Goal: Navigation & Orientation: Understand site structure

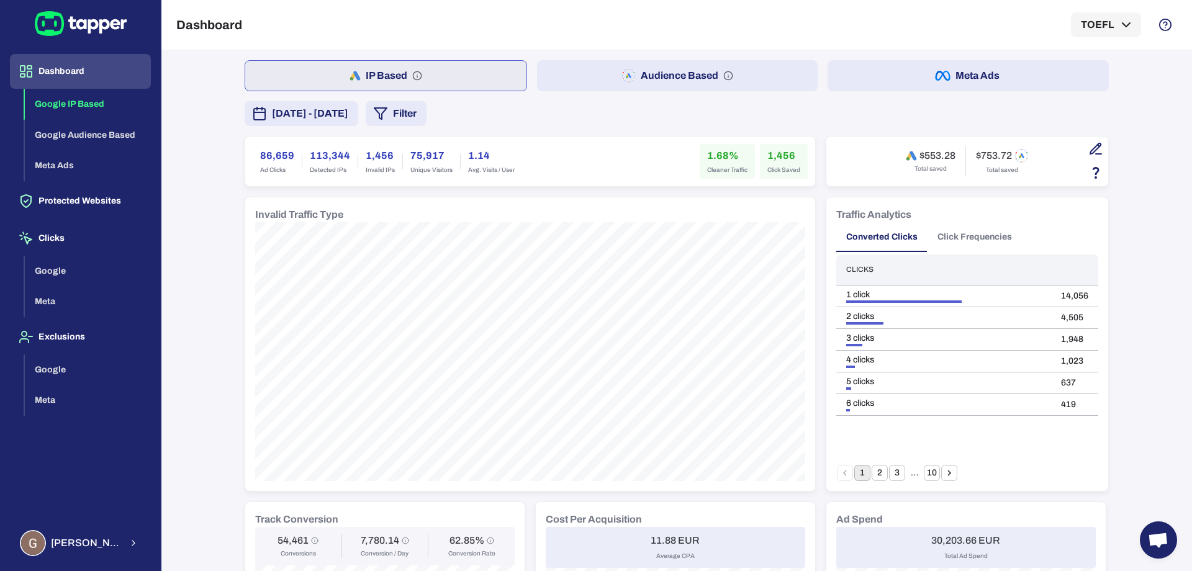
click at [679, 79] on button "Audience Based" at bounding box center [677, 75] width 281 height 31
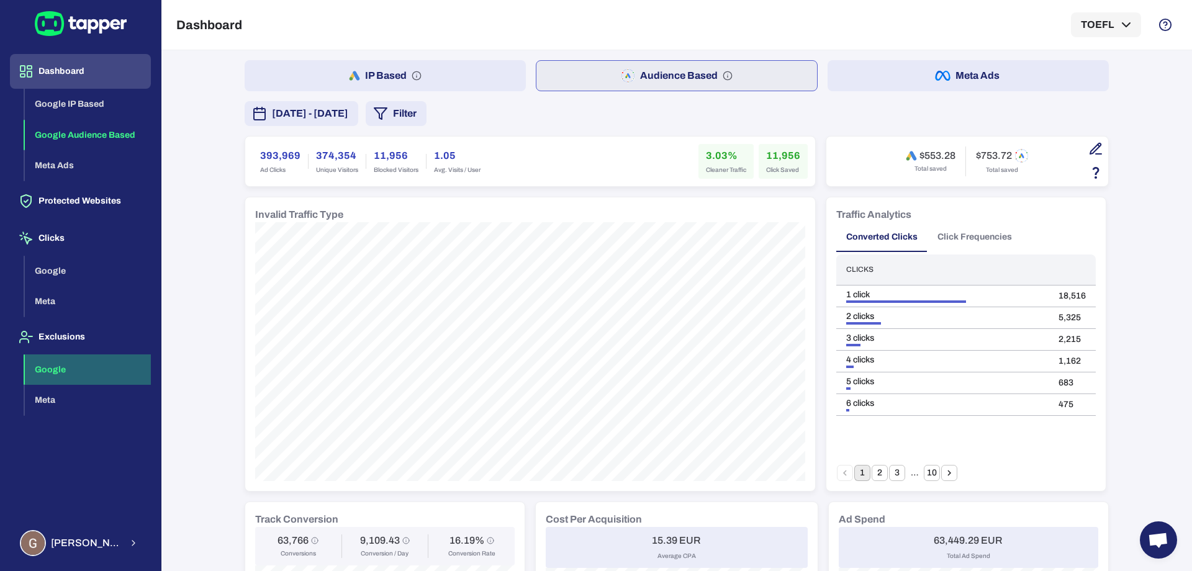
click at [64, 369] on button "Google" at bounding box center [88, 370] width 126 height 31
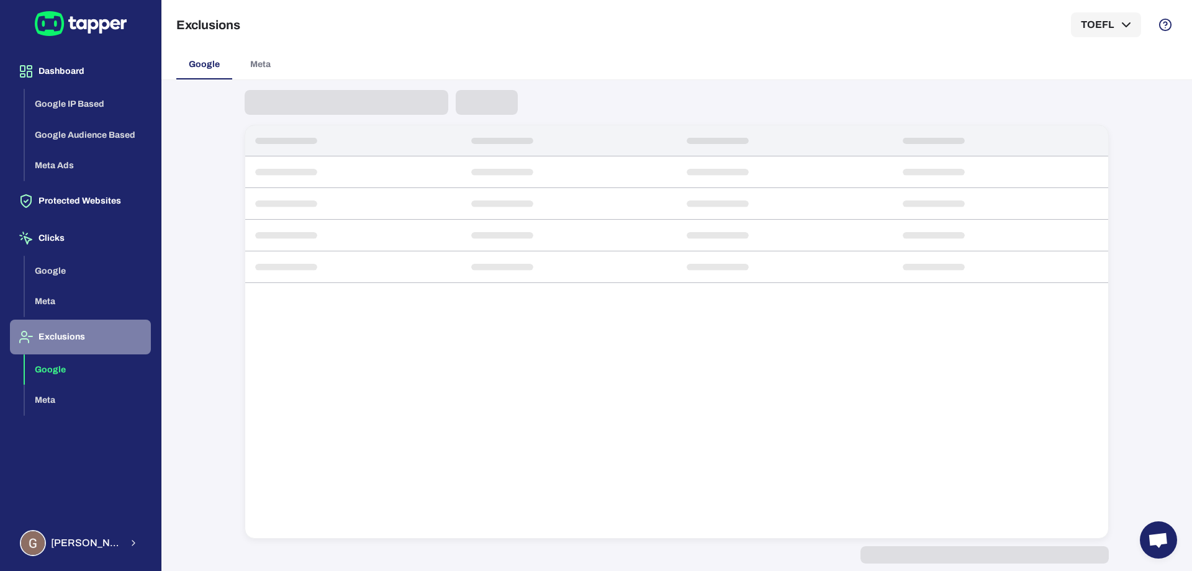
click at [54, 334] on button "Exclusions" at bounding box center [80, 337] width 141 height 35
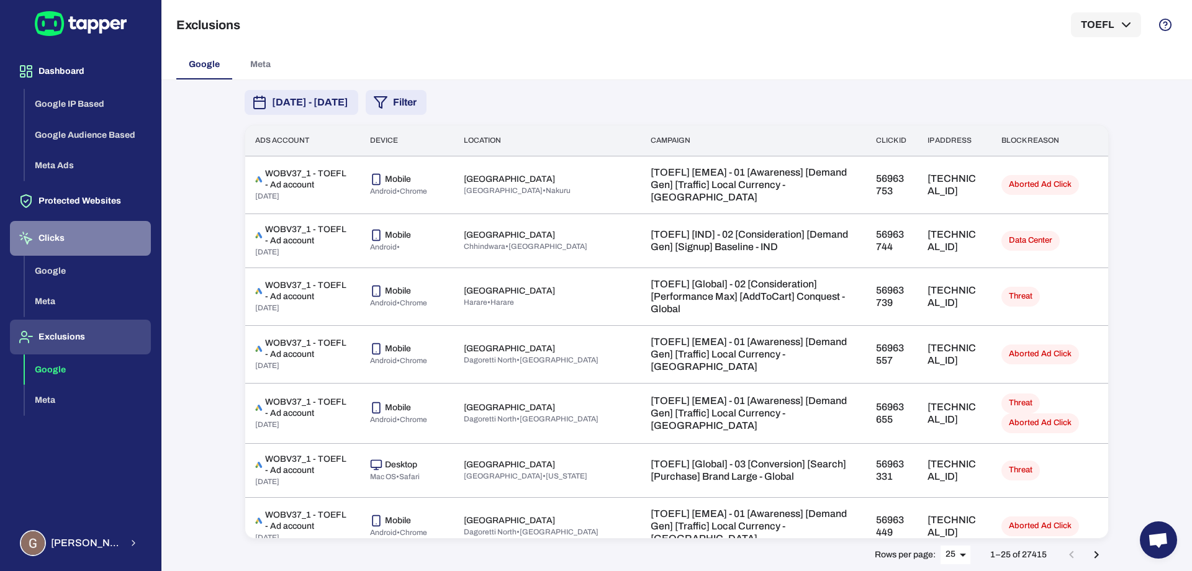
click at [61, 233] on button "Clicks" at bounding box center [80, 238] width 141 height 35
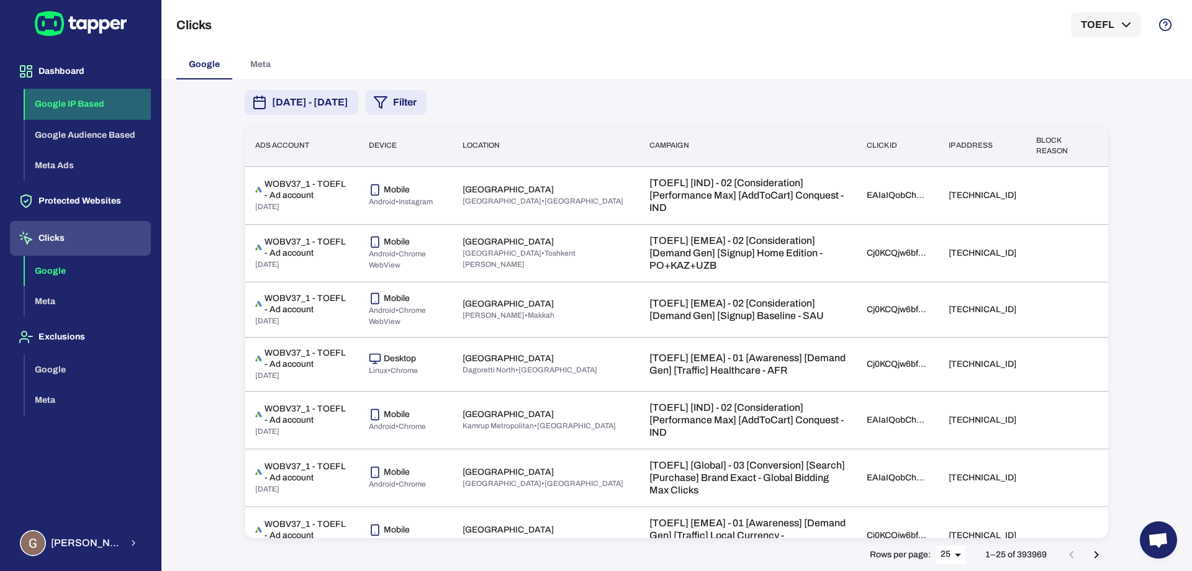
click at [67, 92] on button "Google IP Based" at bounding box center [88, 104] width 126 height 31
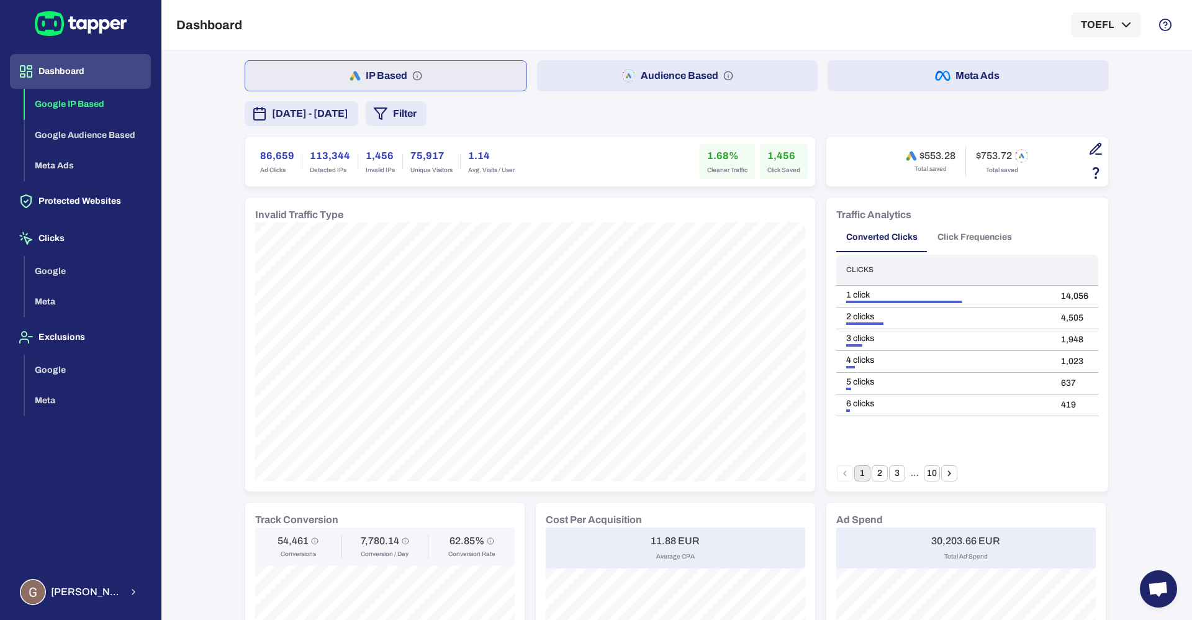
click at [884, 69] on button "Meta Ads" at bounding box center [968, 75] width 281 height 31
